Goal: Information Seeking & Learning: Understand process/instructions

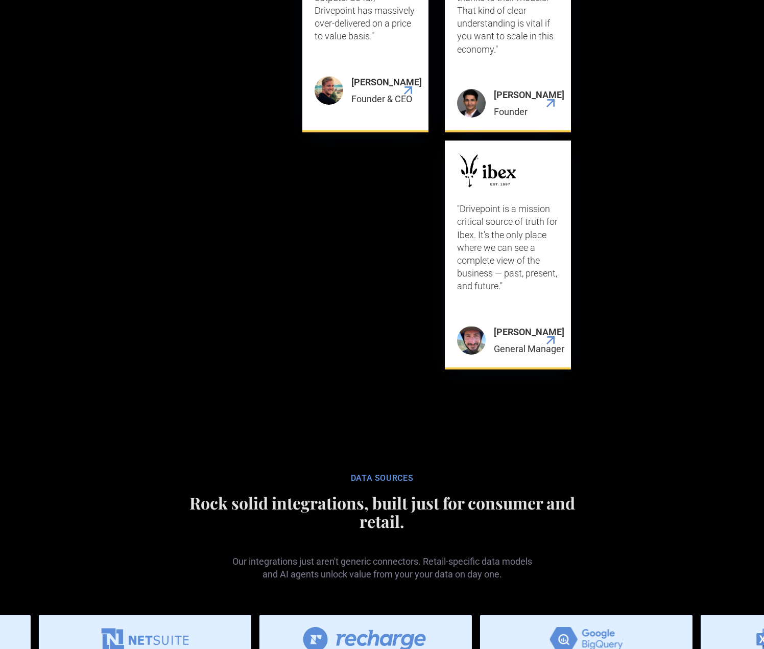
scroll to position [4957, 0]
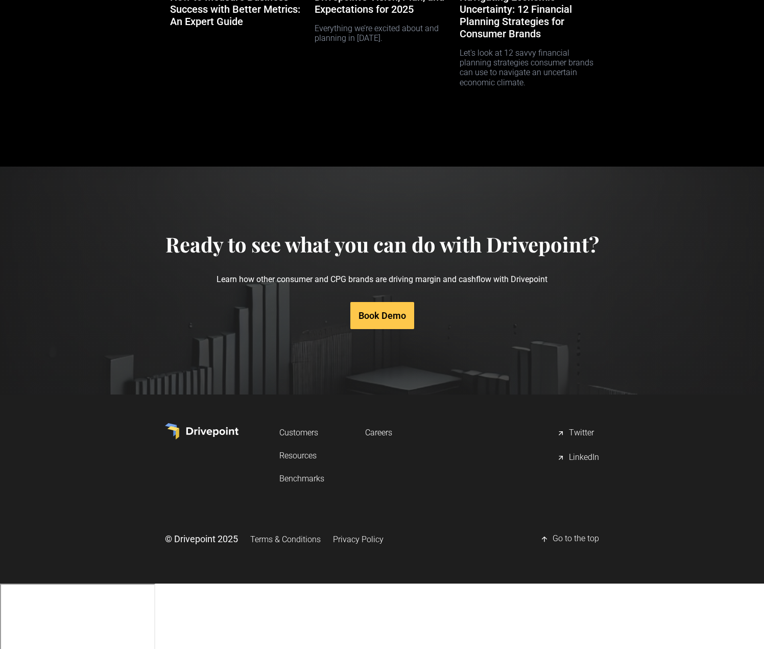
click at [302, 549] on link "Terms & Conditions" at bounding box center [285, 539] width 70 height 19
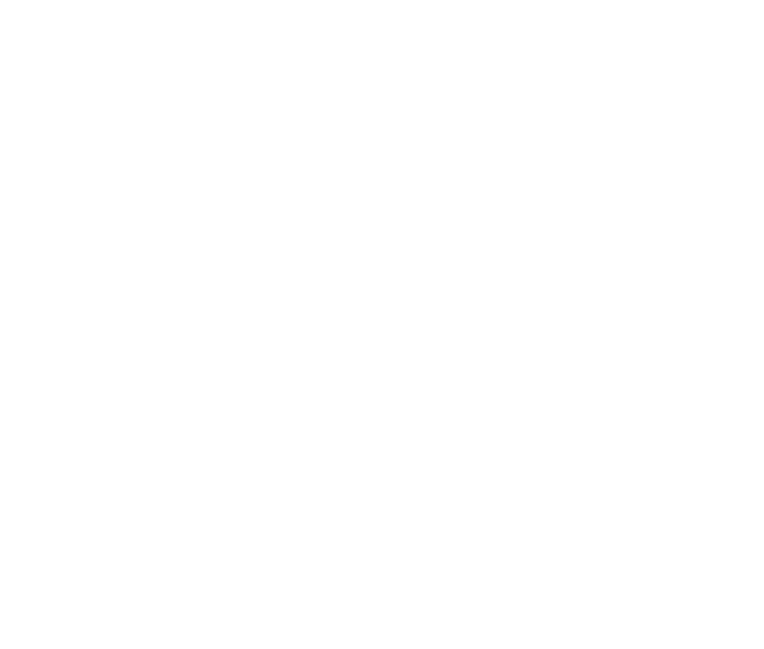
scroll to position [664, 0]
